Goal: Task Accomplishment & Management: Use online tool/utility

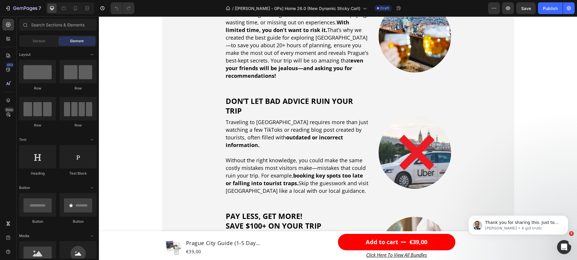
scroll to position [472, 0]
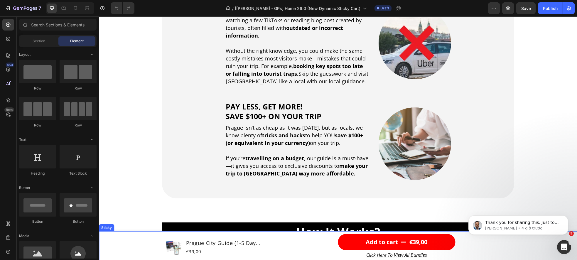
click at [110, 242] on div "Product Images Prague City Guide (1-5 Day Itinerary + Map) Product Title €39,00…" at bounding box center [338, 245] width 478 height 29
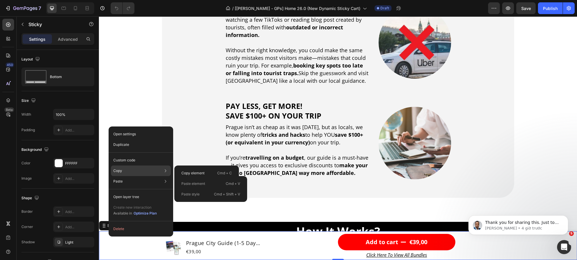
scroll to position [0, 0]
click at [139, 176] on div "Custom code" at bounding box center [141, 181] width 60 height 11
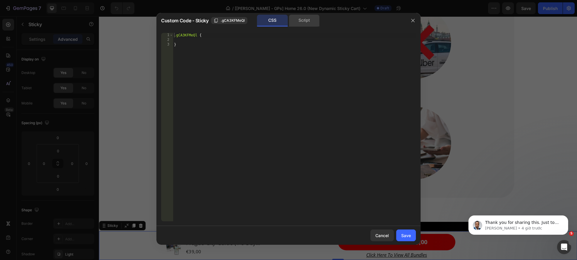
click at [297, 24] on div "Script" at bounding box center [304, 21] width 31 height 12
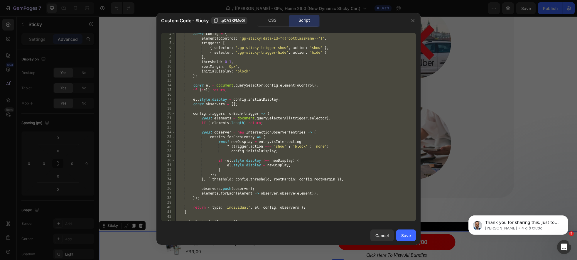
scroll to position [23, 0]
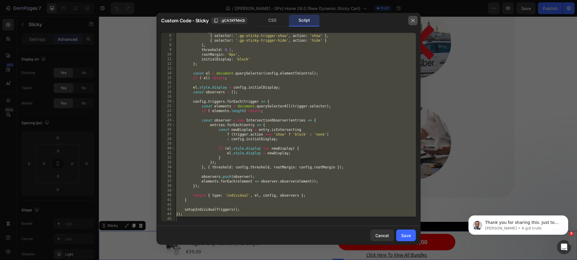
click at [413, 22] on icon "button" at bounding box center [413, 20] width 5 height 5
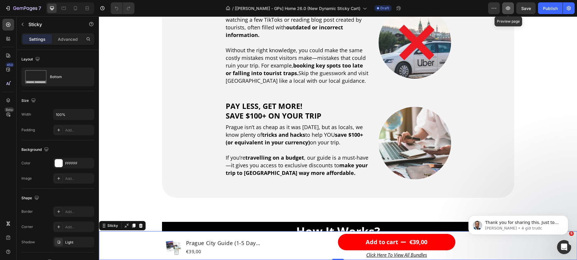
click at [507, 11] on icon "button" at bounding box center [508, 8] width 6 height 6
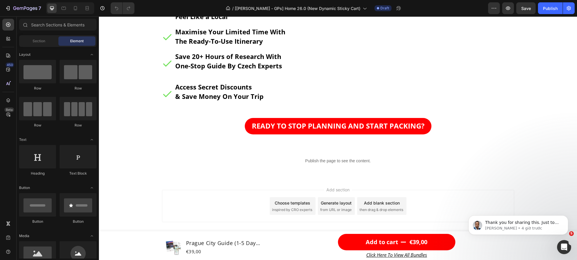
scroll to position [3128, 0]
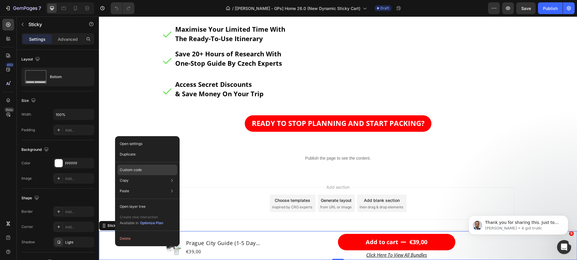
click at [143, 186] on div "Custom code" at bounding box center [147, 191] width 60 height 11
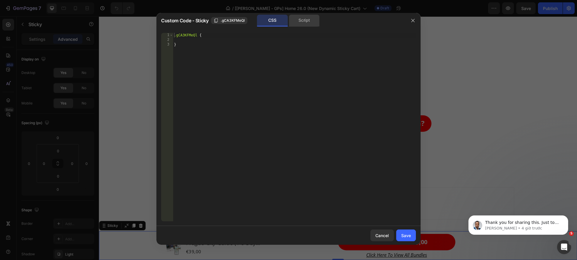
click at [302, 24] on div "Script" at bounding box center [304, 21] width 31 height 12
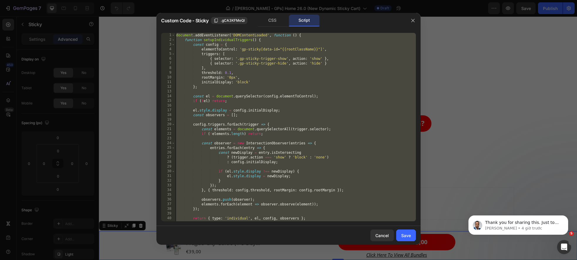
scroll to position [0, 0]
drag, startPoint x: 413, startPoint y: 20, endPoint x: 307, endPoint y: 1, distance: 107.6
click at [413, 20] on icon "button" at bounding box center [413, 20] width 5 height 5
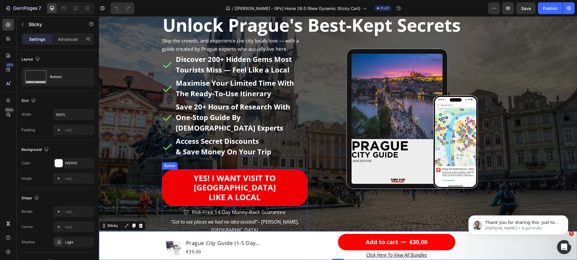
scroll to position [42, 0]
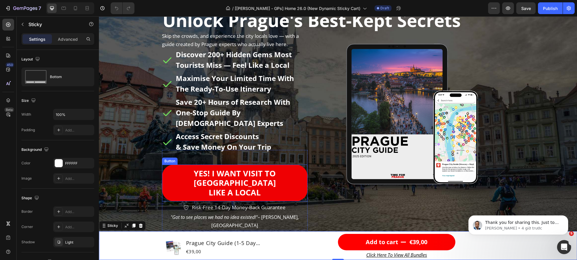
click at [168, 176] on link "YEs! I WANT VISIT TO [GEOGRAPHIC_DATA] LIKE A LOCAL" at bounding box center [235, 183] width 146 height 37
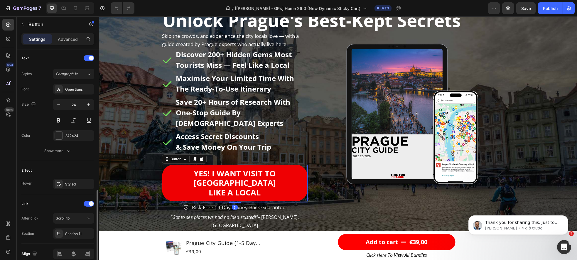
scroll to position [225, 0]
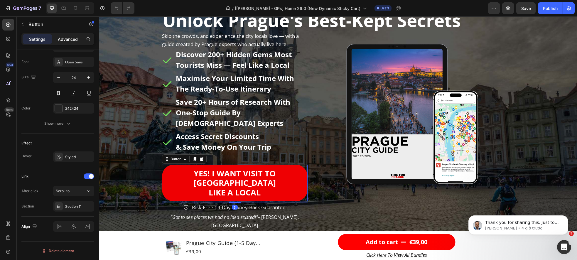
click at [64, 39] on p "Advanced" at bounding box center [68, 39] width 20 height 6
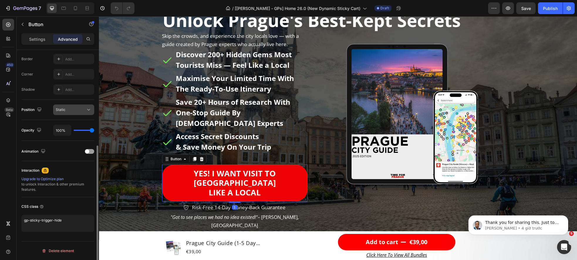
scroll to position [165, 0]
drag, startPoint x: 60, startPoint y: 221, endPoint x: -15, endPoint y: 216, distance: 75.4
click at [0, 0] on html "7 Version history / [[PERSON_NAME] - GPs] Home 26.0 (New Dynamic Sticky Cart) D…" at bounding box center [288, 0] width 577 height 0
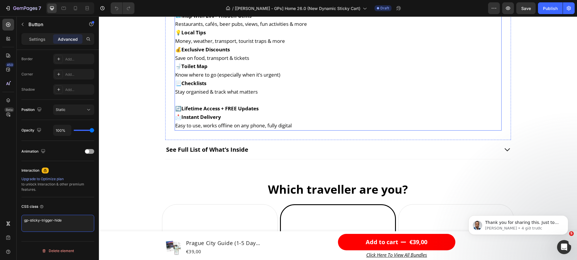
scroll to position [1830, 0]
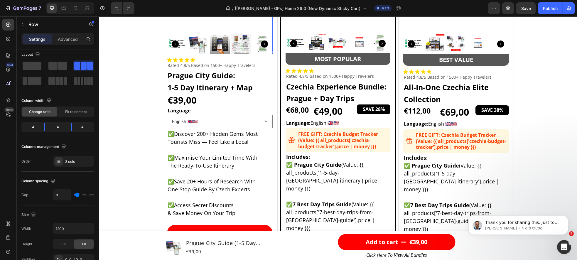
scroll to position [2179, 0]
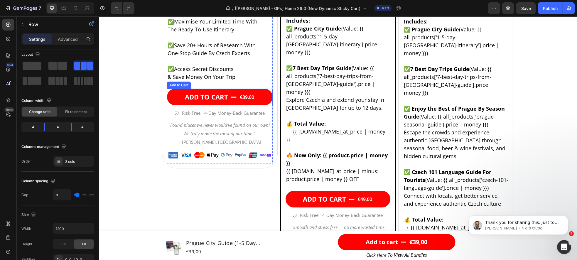
click at [272, 102] on div "ADD TO CART €39,00 Add to Cart" at bounding box center [220, 97] width 106 height 17
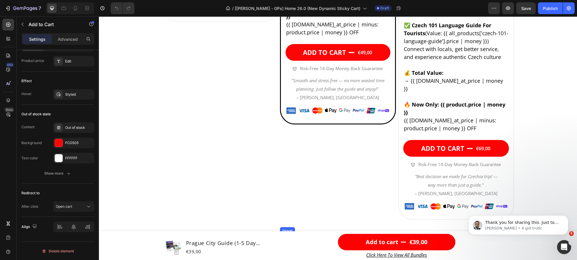
scroll to position [2303, 0]
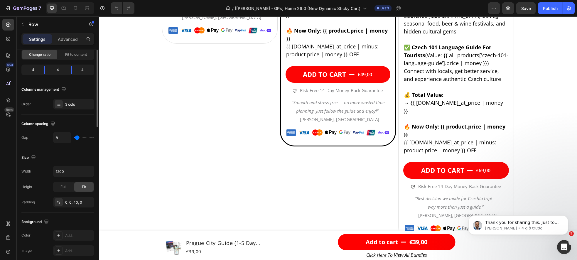
scroll to position [198, 0]
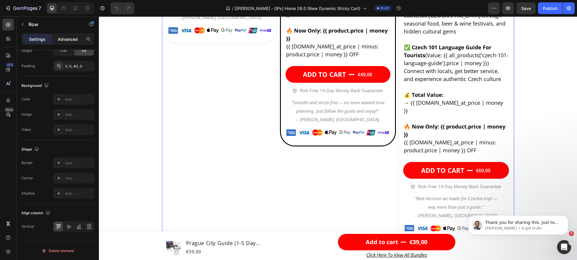
click at [68, 38] on p "Advanced" at bounding box center [68, 39] width 20 height 6
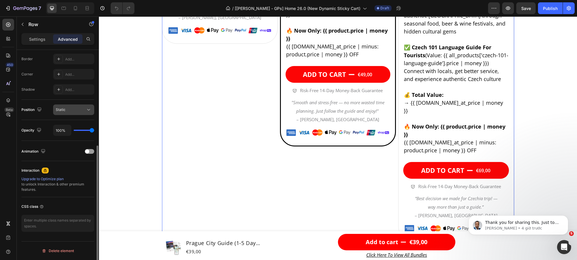
scroll to position [165, 0]
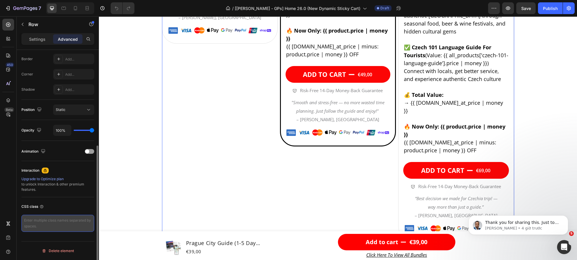
click at [42, 223] on textarea at bounding box center [57, 223] width 73 height 17
paste textarea "gp-sticky-trigger-hide"
type textarea "gp-sticky-trigger-hide"
click at [68, 209] on div "CSS class" at bounding box center [57, 206] width 73 height 9
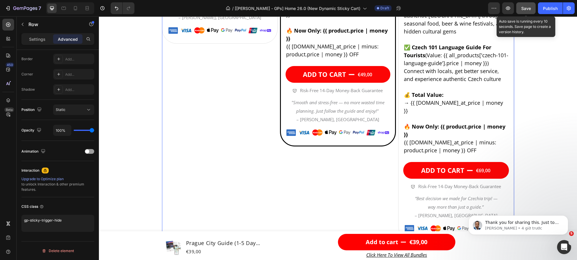
click at [525, 9] on span "Save" at bounding box center [527, 8] width 10 height 5
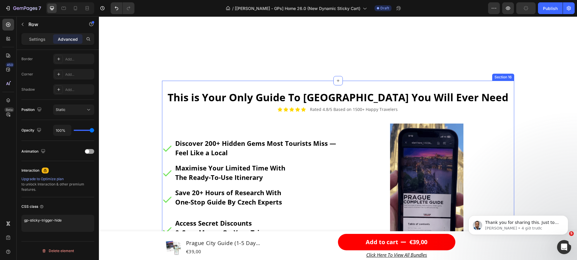
scroll to position [3296, 0]
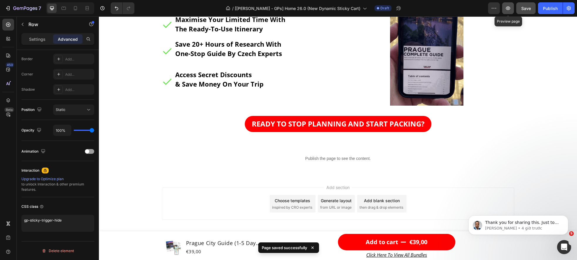
click at [508, 9] on icon "button" at bounding box center [508, 8] width 6 height 6
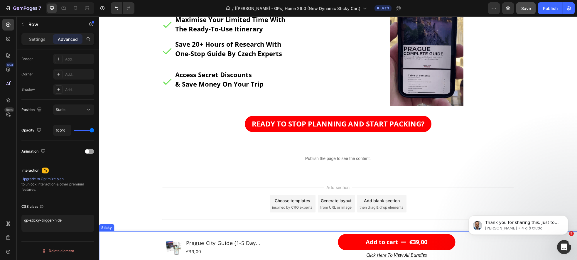
click at [114, 239] on div "Product Images Prague City Guide (1-5 Day Itinerary + Map) Product Title €39,00…" at bounding box center [338, 245] width 478 height 29
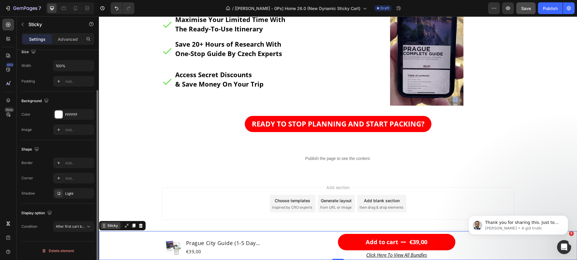
scroll to position [0, 0]
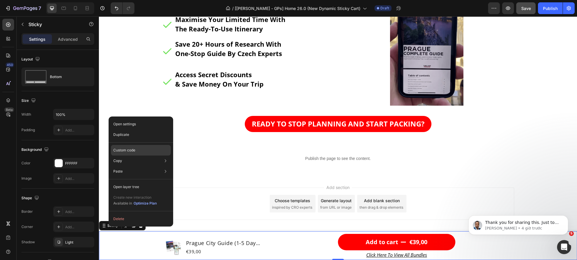
click at [132, 166] on div "Custom code" at bounding box center [141, 171] width 60 height 11
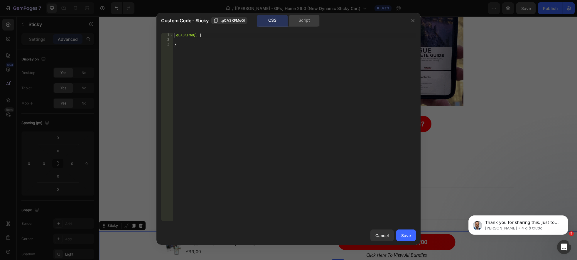
click at [298, 24] on div "Script" at bounding box center [304, 21] width 31 height 12
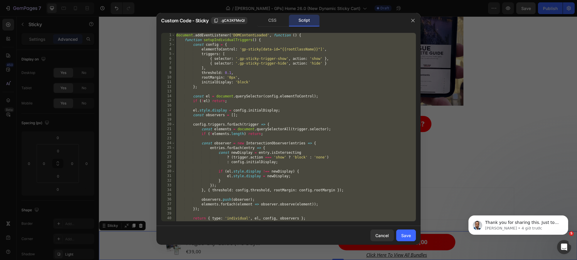
scroll to position [23, 0]
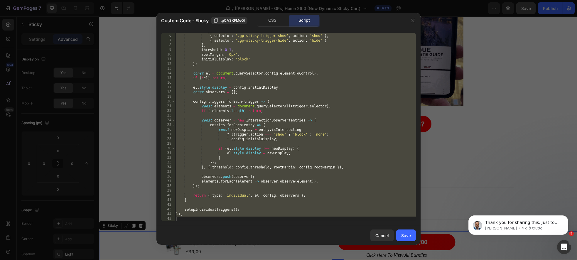
type textarea "});"
click at [187, 218] on div "triggers : [ { selector : '.gp-sticky-trigger-show' , action : 'show' } , { sel…" at bounding box center [295, 128] width 241 height 198
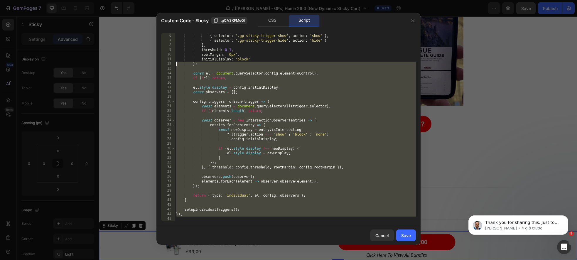
scroll to position [0, 0]
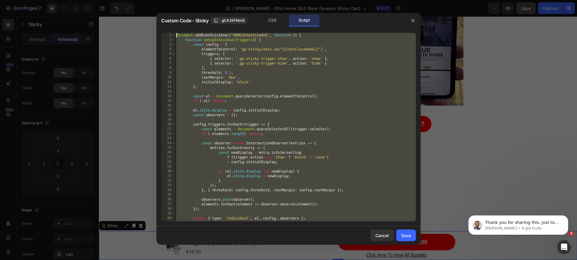
drag, startPoint x: 197, startPoint y: 217, endPoint x: 137, endPoint y: 9, distance: 216.5
click at [137, 9] on div "Custom Code - Sticky .gCA3KFMeQl CSS Script 1 2 3 4 5 6 7 8 9 10 11 12 13 14 15…" at bounding box center [288, 130] width 577 height 260
type textarea "document.addEventListener('DOMContentLoaded', function () { function setupIndiv…"
click at [411, 20] on icon "button" at bounding box center [413, 20] width 5 height 5
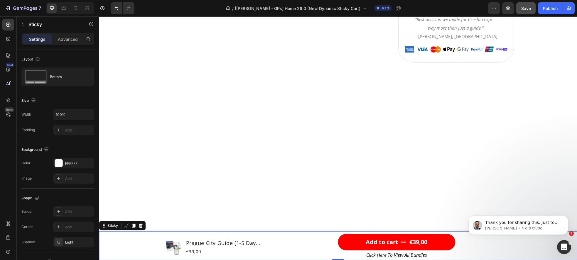
scroll to position [2300, 0]
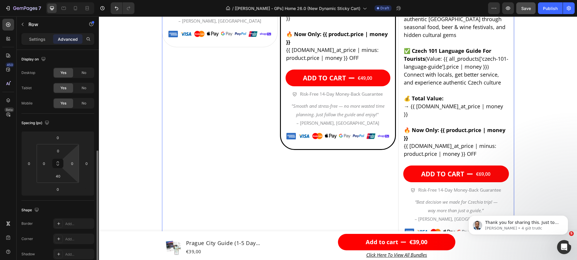
scroll to position [165, 0]
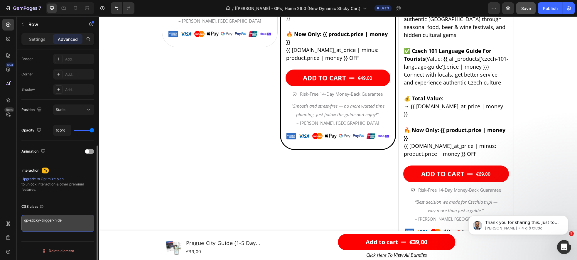
click at [69, 220] on textarea "gp-sticky-trigger-hide" at bounding box center [57, 223] width 73 height 17
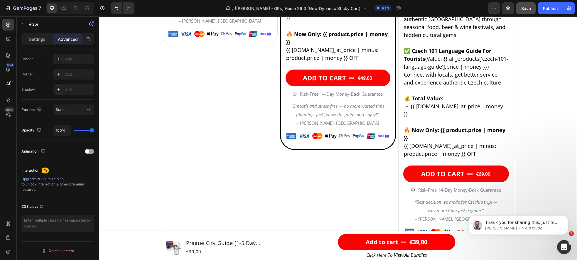
drag, startPoint x: 150, startPoint y: 132, endPoint x: 433, endPoint y: 21, distance: 303.8
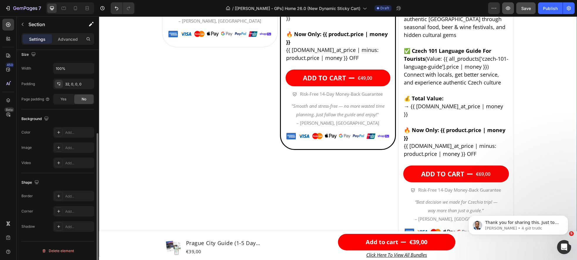
scroll to position [0, 0]
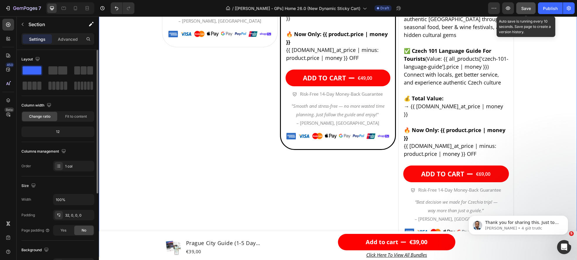
click at [529, 7] on span "Save" at bounding box center [527, 8] width 10 height 5
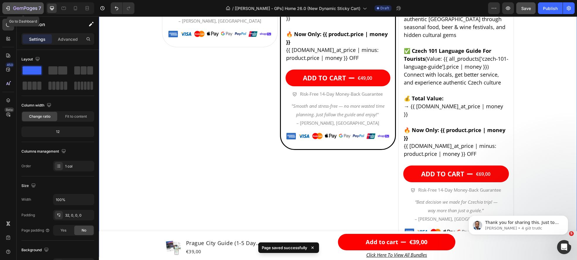
click at [9, 10] on icon "button" at bounding box center [8, 8] width 6 height 6
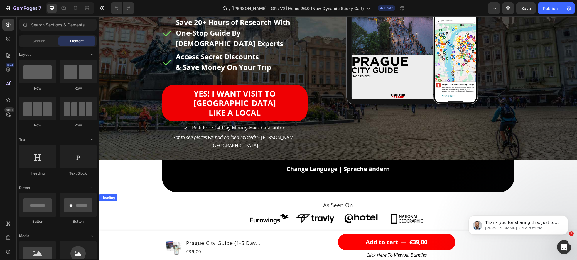
scroll to position [84, 0]
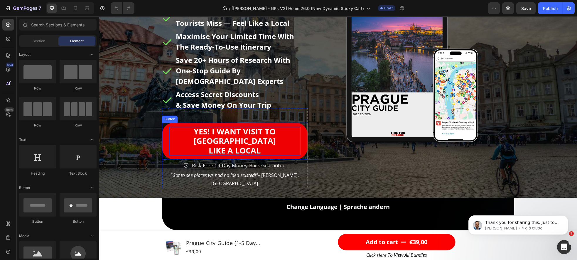
click at [300, 124] on link "YEs! I WANT VISIT TO [GEOGRAPHIC_DATA] LIKE A LOCAL" at bounding box center [235, 141] width 146 height 37
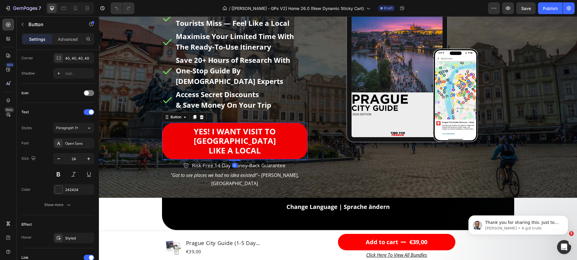
scroll to position [225, 0]
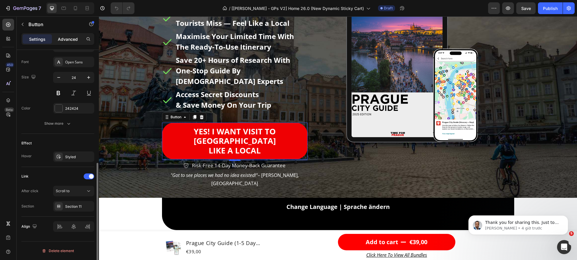
click at [68, 38] on p "Advanced" at bounding box center [68, 39] width 20 height 6
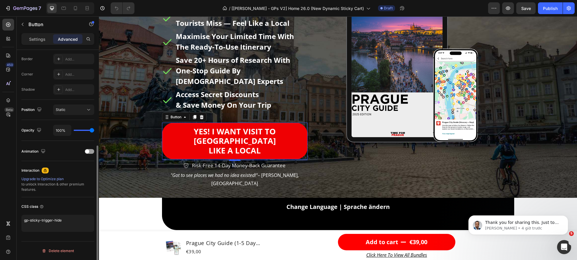
scroll to position [165, 0]
drag, startPoint x: 66, startPoint y: 219, endPoint x: -15, endPoint y: 214, distance: 81.2
click at [0, 0] on html "7 Version history / [Sinclair - GPs V2] Home 26.0 (New Dynamic Sticky Cart) Dra…" at bounding box center [288, 0] width 577 height 0
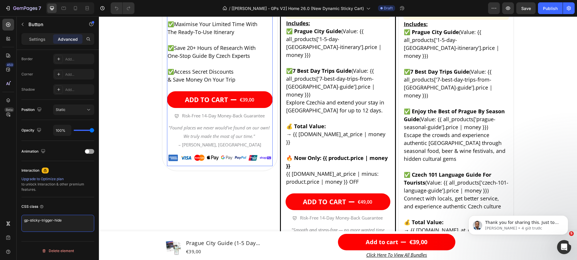
scroll to position [2226, 0]
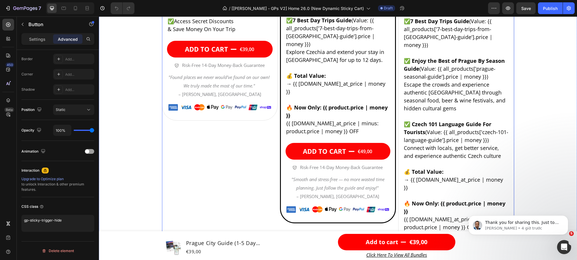
click at [210, 203] on div "Product Images Row Icon Icon Icon Icon Icon Icon List Rated 4.8/5 Based on 1500…" at bounding box center [220, 28] width 116 height 582
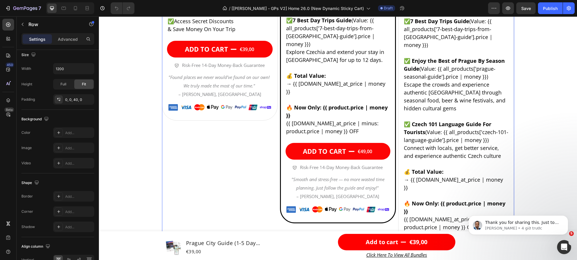
scroll to position [0, 0]
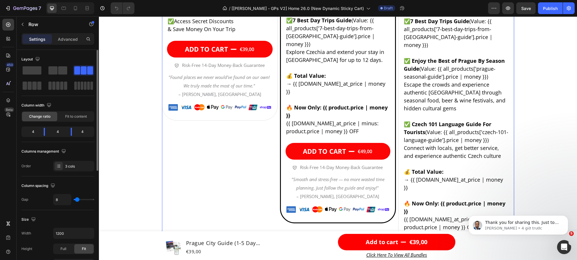
click at [221, 178] on div "Product Images Row Icon Icon Icon Icon Icon Icon List Rated 4.8/5 Based on 1500…" at bounding box center [220, 28] width 116 height 582
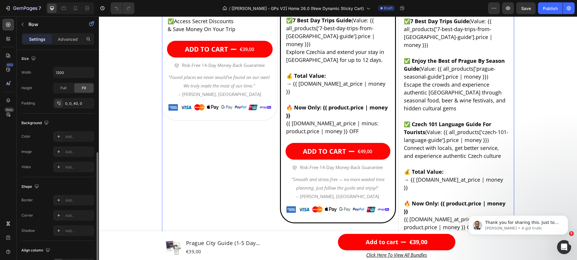
scroll to position [198, 0]
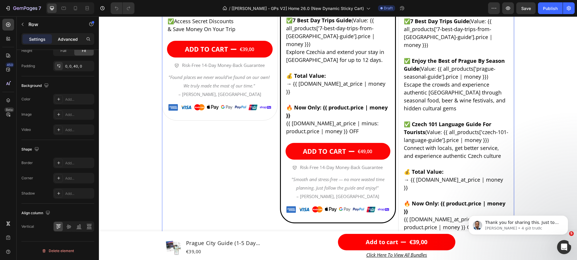
click at [66, 41] on p "Advanced" at bounding box center [68, 39] width 20 height 6
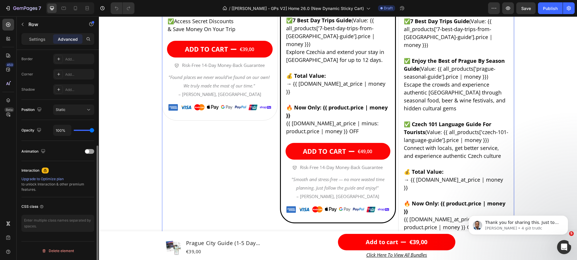
scroll to position [165, 0]
click at [47, 218] on textarea at bounding box center [57, 223] width 73 height 17
paste textarea "gp-sticky-trigger-hide"
type textarea "gp-sticky-trigger-hide"
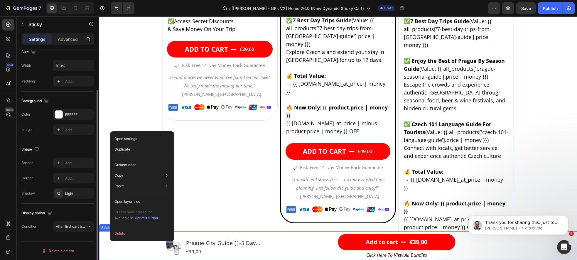
scroll to position [0, 0]
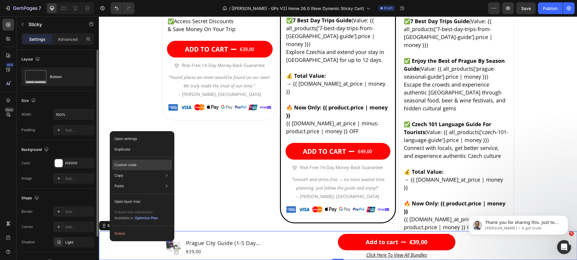
click at [137, 181] on div "Custom code" at bounding box center [142, 186] width 60 height 11
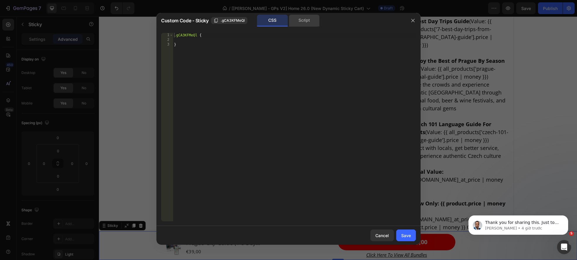
click at [303, 17] on div "Script" at bounding box center [304, 21] width 31 height 12
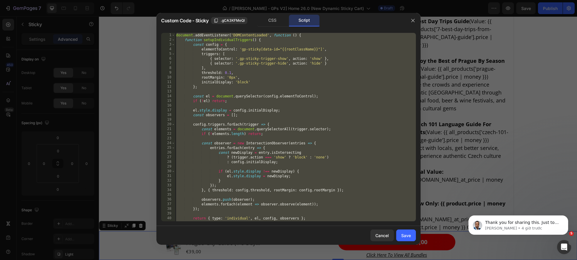
scroll to position [23, 0]
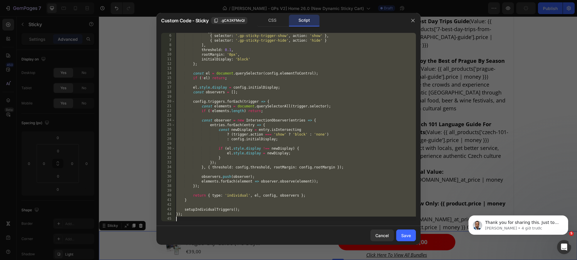
drag, startPoint x: 186, startPoint y: 215, endPoint x: 192, endPoint y: 216, distance: 5.9
click at [186, 215] on div "triggers : [ { selector : '.gp-sticky-trigger-show' , action : 'show' } , { sel…" at bounding box center [295, 128] width 241 height 198
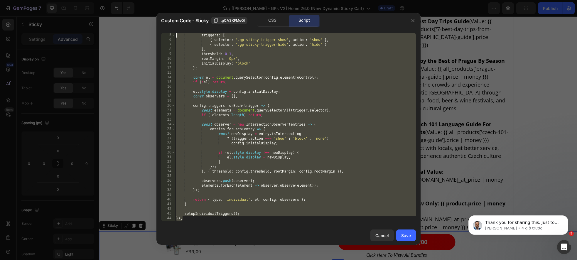
scroll to position [0, 0]
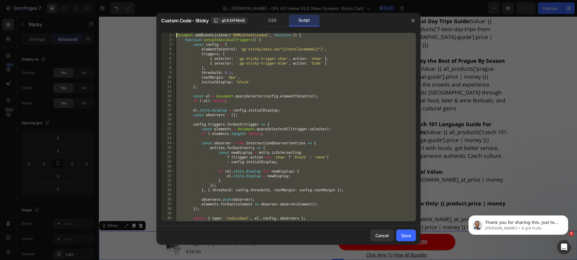
drag, startPoint x: 192, startPoint y: 216, endPoint x: 102, endPoint y: 0, distance: 233.5
click at [102, 0] on div "Custom Code - Sticky .gCA3KFMeQl CSS Script }); 1 2 3 4 5 6 7 8 9 10 11 12 13 1…" at bounding box center [288, 130] width 577 height 260
type textarea "document.addEventListener('DOMContentLoaded', function () { function setupIndiv…"
paste textarea
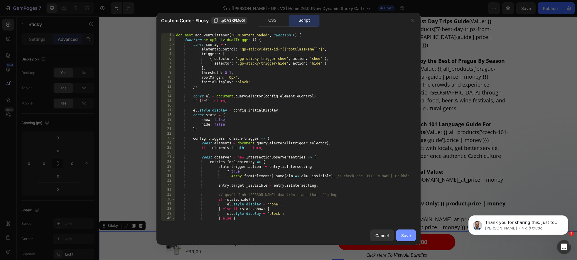
drag, startPoint x: 407, startPoint y: 237, endPoint x: 307, endPoint y: 220, distance: 100.6
click at [407, 237] on div "Save" at bounding box center [407, 236] width 10 height 6
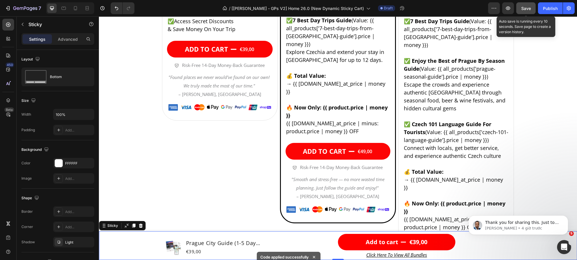
click at [522, 11] on div "Save" at bounding box center [527, 8] width 10 height 6
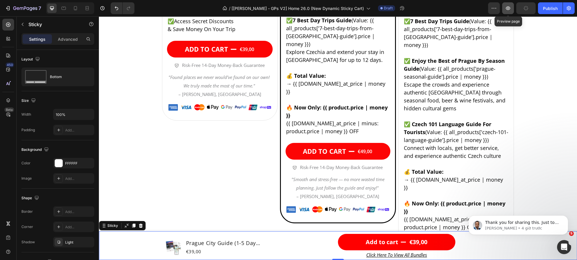
click at [508, 11] on button "button" at bounding box center [509, 8] width 12 height 12
click at [521, 7] on button "Save" at bounding box center [526, 8] width 19 height 12
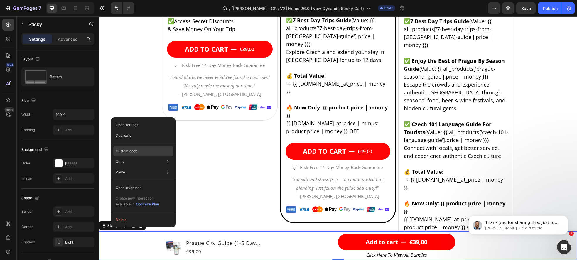
click at [141, 167] on div "Custom code" at bounding box center [143, 172] width 60 height 11
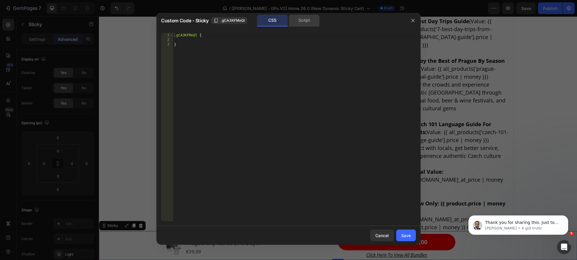
click at [296, 22] on div "Script" at bounding box center [304, 21] width 31 height 12
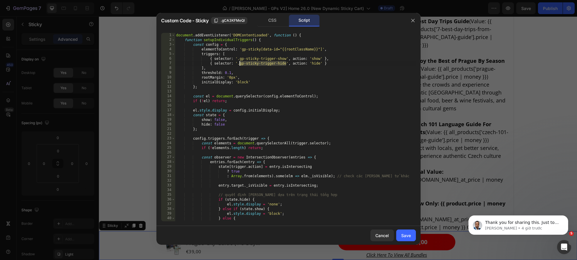
drag, startPoint x: 286, startPoint y: 63, endPoint x: 240, endPoint y: 63, distance: 45.8
click at [240, 63] on div "document . addEventListener ( 'DOMContentLoaded' , function ( ) { function setu…" at bounding box center [295, 132] width 241 height 198
type textarea "{ selector: '.gp-sticky-trigger-hide', action: 'hide' }"
click at [122, 96] on div at bounding box center [288, 130] width 577 height 260
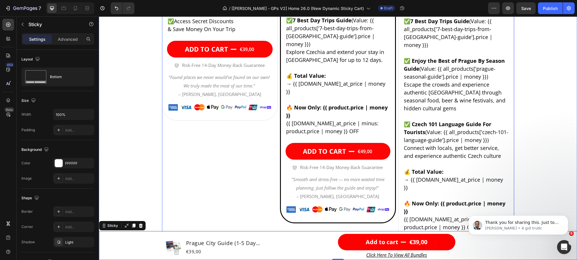
click at [213, 168] on div "Product Images Row Icon Icon Icon Icon Icon Icon List Rated 4.8/5 Based on 1500…" at bounding box center [220, 28] width 116 height 582
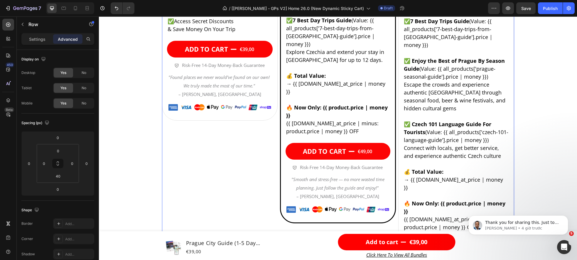
scroll to position [165, 0]
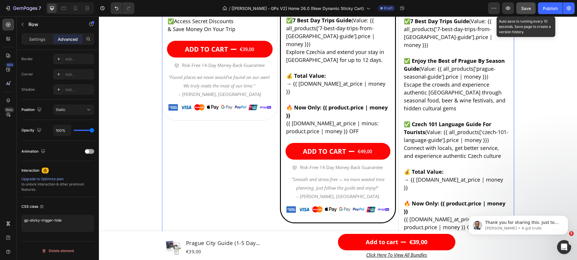
click at [530, 12] on button "Save" at bounding box center [526, 8] width 19 height 12
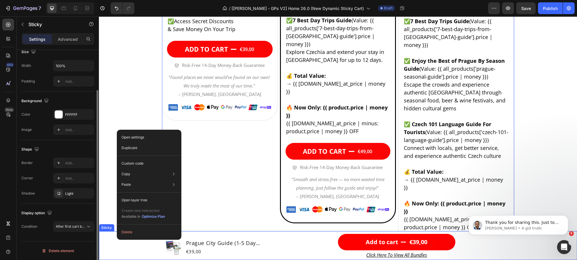
scroll to position [0, 0]
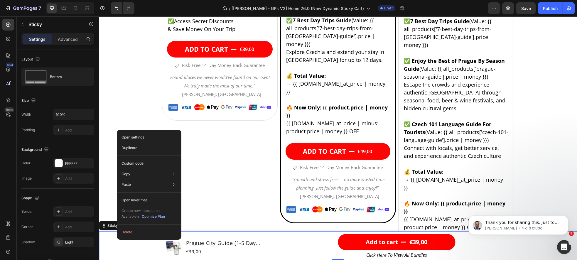
click at [267, 174] on div "Product Images Row Icon Icon Icon Icon Icon Icon List Rated 4.8/5 Based on 1500…" at bounding box center [220, 28] width 116 height 582
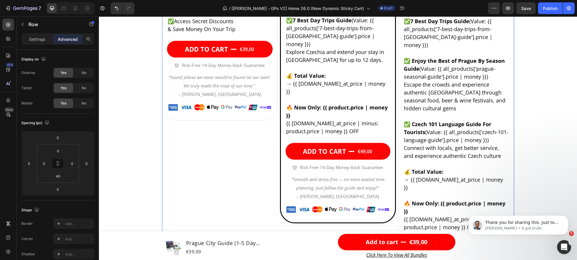
click at [276, 203] on div "Product Images Row Icon Icon Icon Icon Icon Icon List Rated 4.8/5 Based on 1500…" at bounding box center [220, 28] width 116 height 582
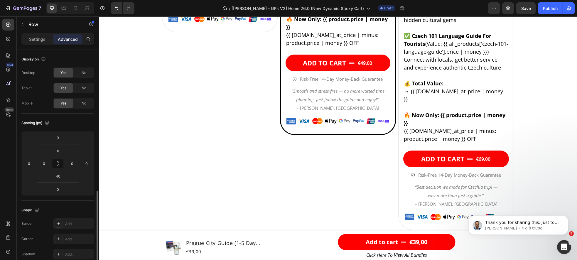
scroll to position [165, 0]
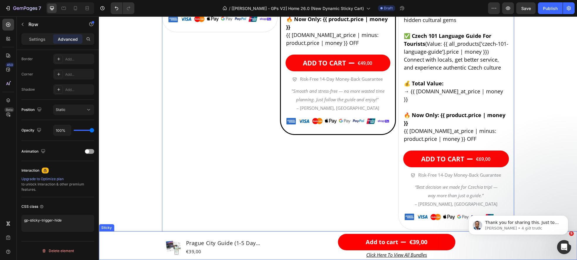
click at [115, 243] on div "Product Images Prague City Guide (1-5 Day Itinerary + Map) Product Title €39,00…" at bounding box center [338, 245] width 478 height 29
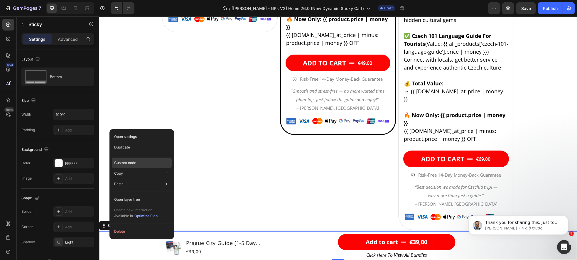
click at [140, 179] on div "Custom code" at bounding box center [142, 184] width 60 height 11
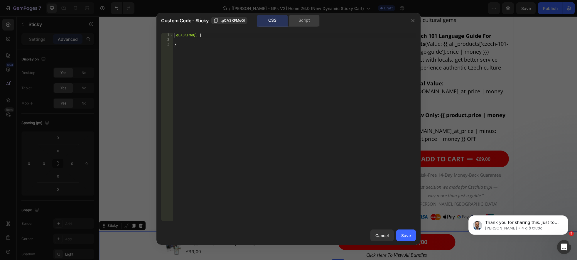
click at [310, 24] on div "Script" at bounding box center [304, 21] width 31 height 12
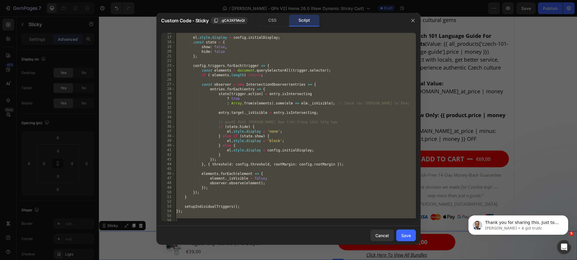
scroll to position [73, 0]
click at [410, 20] on button "button" at bounding box center [413, 20] width 9 height 9
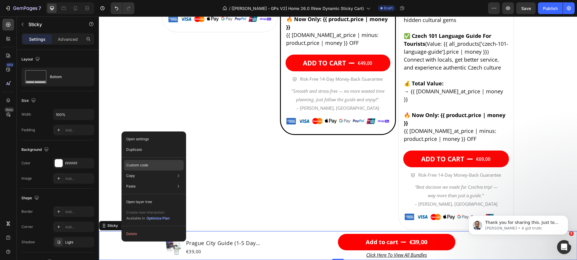
click at [154, 181] on div "Custom code" at bounding box center [154, 186] width 60 height 11
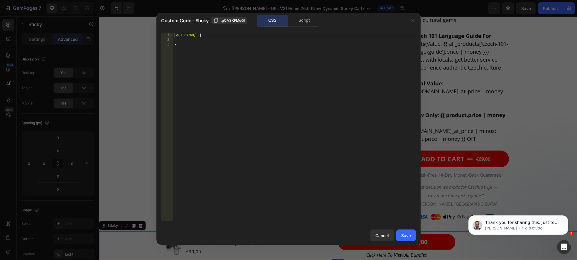
drag, startPoint x: 313, startPoint y: 20, endPoint x: 286, endPoint y: 56, distance: 45.2
click at [313, 20] on div "Script" at bounding box center [304, 21] width 31 height 12
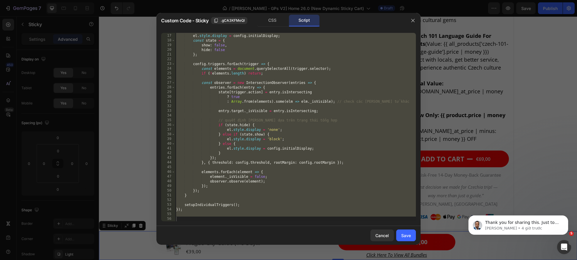
scroll to position [75, 0]
click at [190, 212] on div "el . style . display = config . initialDisplay ; const state = { show : false ,…" at bounding box center [295, 128] width 241 height 198
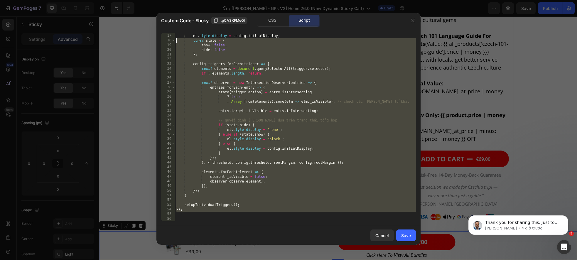
scroll to position [0, 0]
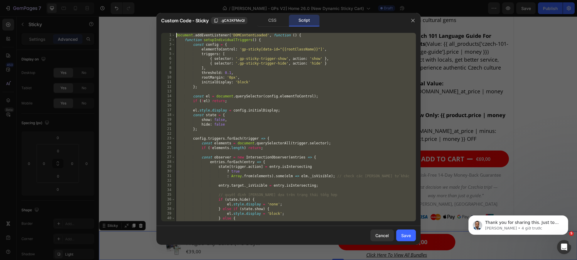
drag, startPoint x: 192, startPoint y: 212, endPoint x: 121, endPoint y: -6, distance: 229.6
click at [121, 0] on html "7 Version history / [Sinclair - GPs V2] Home 26.0 (New Dynamic Sticky Cart) Dra…" at bounding box center [288, 0] width 577 height 0
type textarea "document.addEventListener('DOMContentLoaded', function () { function setupIndiv…"
paste textarea
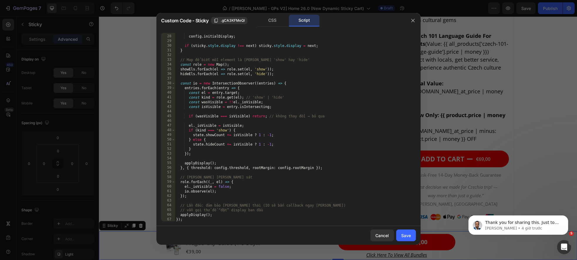
scroll to position [136, 0]
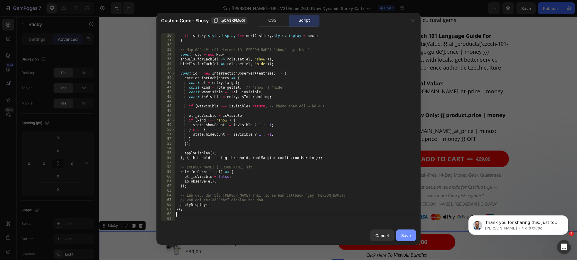
drag, startPoint x: 406, startPoint y: 235, endPoint x: 362, endPoint y: 94, distance: 147.3
click at [406, 235] on div "Save" at bounding box center [407, 236] width 10 height 6
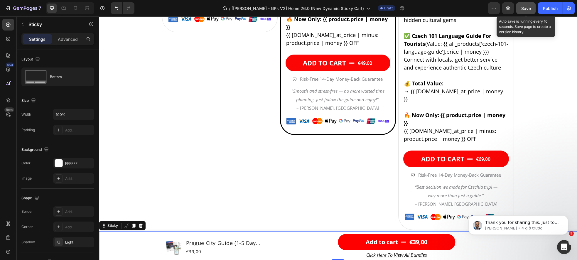
click at [526, 12] on button "Save" at bounding box center [526, 8] width 19 height 12
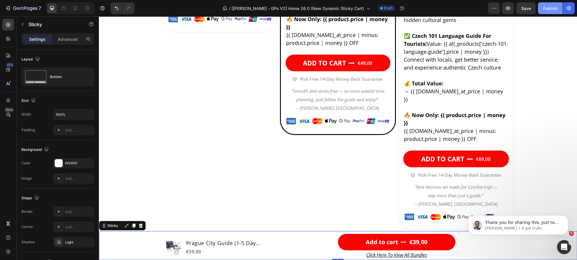
click at [554, 9] on div "Publish" at bounding box center [550, 8] width 15 height 6
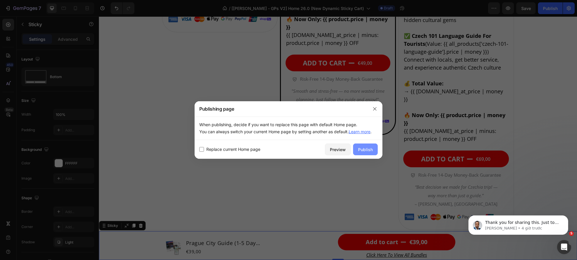
click at [365, 151] on div "Publish" at bounding box center [365, 150] width 15 height 6
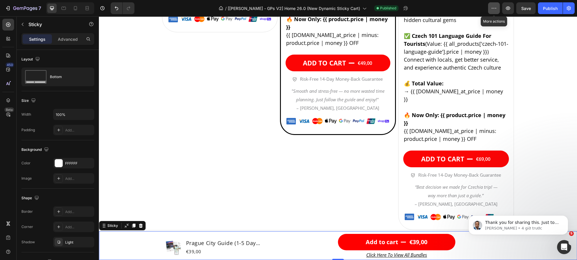
click at [495, 10] on icon "button" at bounding box center [494, 8] width 6 height 6
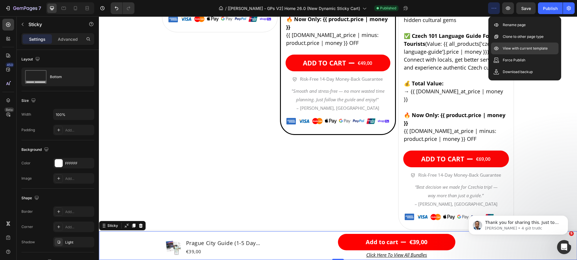
click at [510, 51] on p "View with current template" at bounding box center [525, 49] width 45 height 6
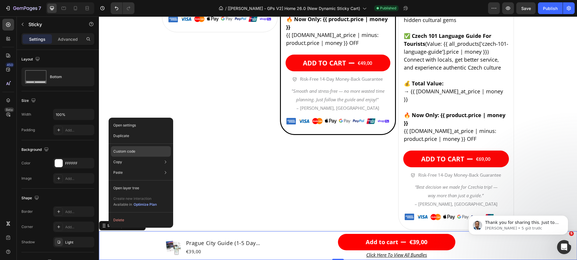
click at [131, 153] on p "Custom code" at bounding box center [124, 151] width 22 height 5
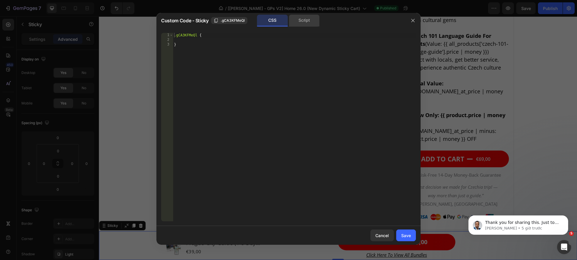
click at [298, 25] on div "Script" at bounding box center [304, 21] width 31 height 12
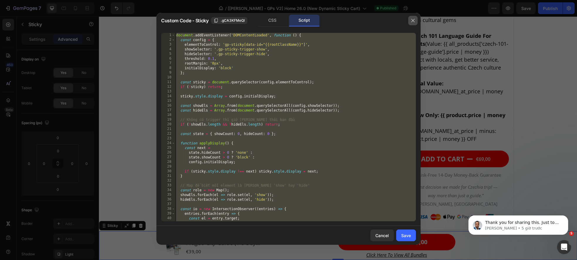
click at [413, 18] on button "button" at bounding box center [413, 20] width 9 height 9
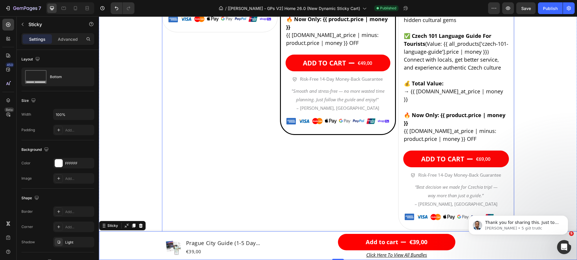
scroll to position [2369, 0]
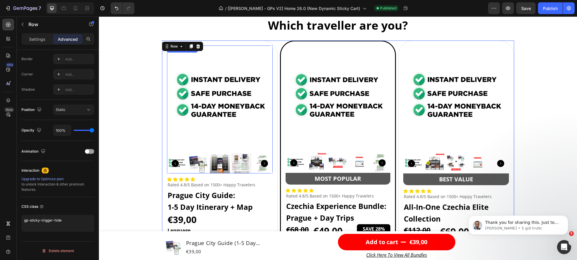
scroll to position [1759, 0]
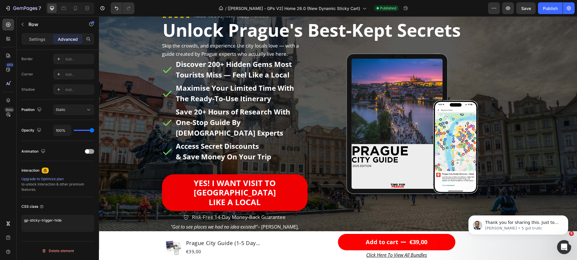
scroll to position [74, 0]
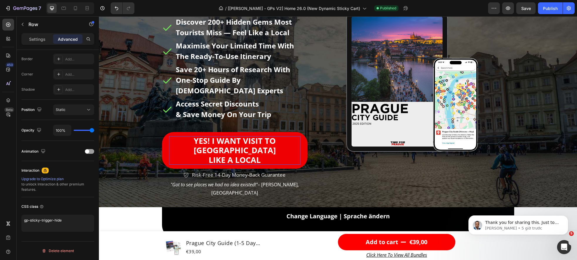
click at [178, 138] on p "YEs! I WANT VISIT TO [GEOGRAPHIC_DATA] LIKE A LOCAL" at bounding box center [235, 150] width 132 height 28
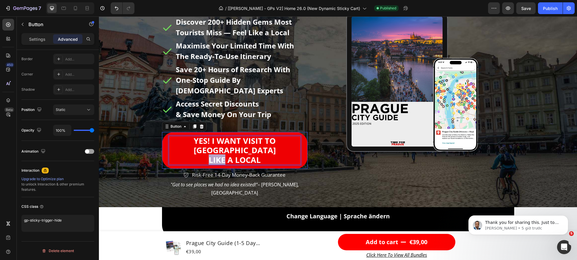
scroll to position [0, 0]
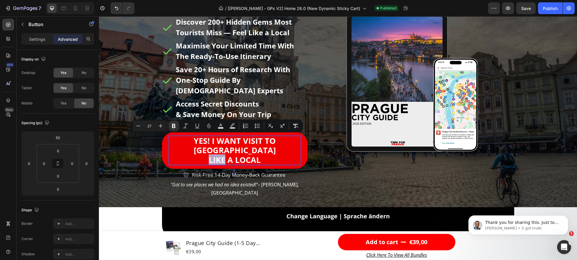
click at [169, 141] on link "YEs! I WANT VISIT TO [GEOGRAPHIC_DATA] LIKE A LOCAL" at bounding box center [235, 150] width 146 height 37
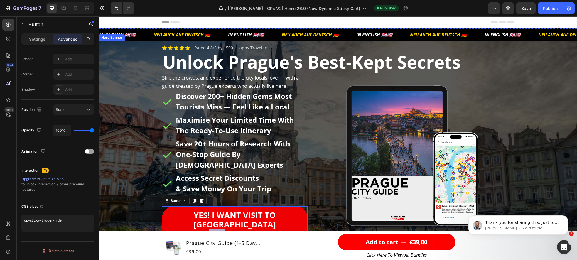
click at [123, 77] on div "Background Image" at bounding box center [338, 161] width 478 height 241
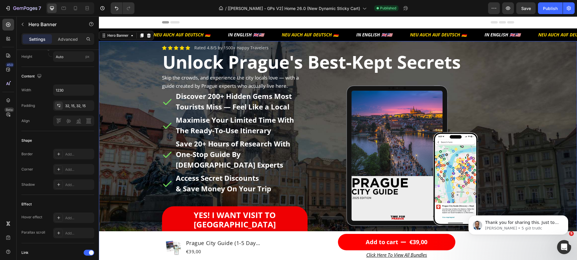
scroll to position [292, 0]
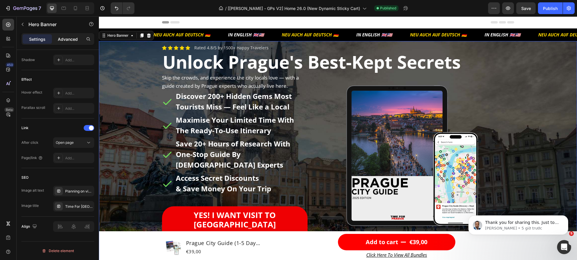
click at [68, 37] on p "Advanced" at bounding box center [68, 39] width 20 height 6
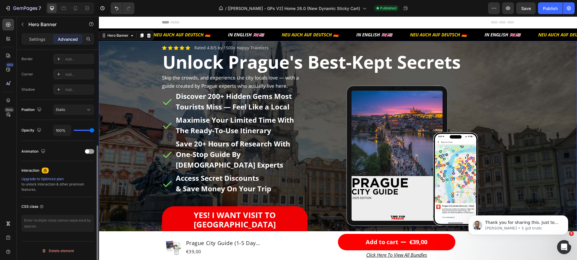
scroll to position [165, 0]
click at [113, 36] on div "Hero Banner" at bounding box center [117, 35] width 23 height 5
drag, startPoint x: 168, startPoint y: 209, endPoint x: 113, endPoint y: 215, distance: 55.0
click at [168, 209] on link "YEs! I WANT VISIT TO [GEOGRAPHIC_DATA] LIKE A LOCAL" at bounding box center [235, 224] width 146 height 37
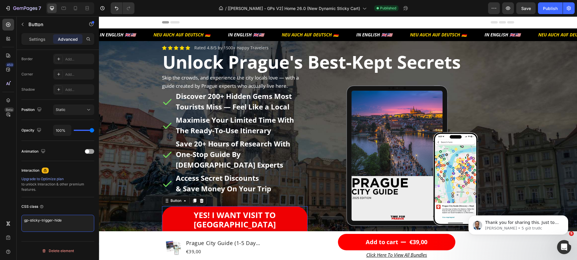
drag, startPoint x: 70, startPoint y: 220, endPoint x: -24, endPoint y: 219, distance: 93.7
click at [0, 0] on html "7 Version history / [Sinclair - GPs V2] Home 26.0 (New Dynamic Sticky Cart) Pub…" at bounding box center [288, 0] width 577 height 0
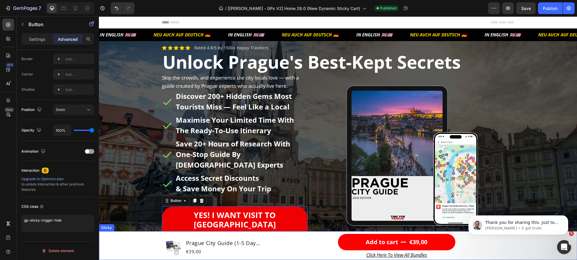
click at [122, 238] on div "Product Images Prague City Guide (1-5 Day Itinerary + Map) Product Title €39,00…" at bounding box center [338, 245] width 478 height 29
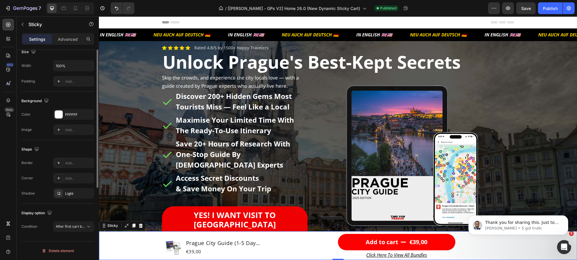
scroll to position [0, 0]
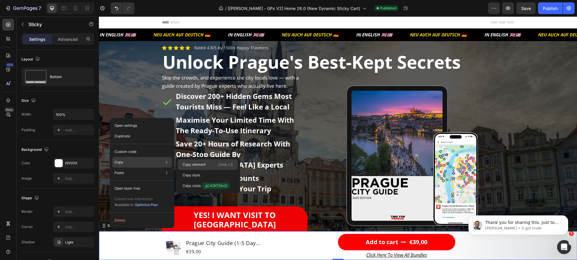
click at [201, 164] on p "Copy element" at bounding box center [194, 164] width 23 height 5
drag, startPoint x: 192, startPoint y: 165, endPoint x: 93, endPoint y: 148, distance: 100.1
click at [192, 165] on p "Copy element" at bounding box center [193, 164] width 23 height 5
